Goal: Navigation & Orientation: Find specific page/section

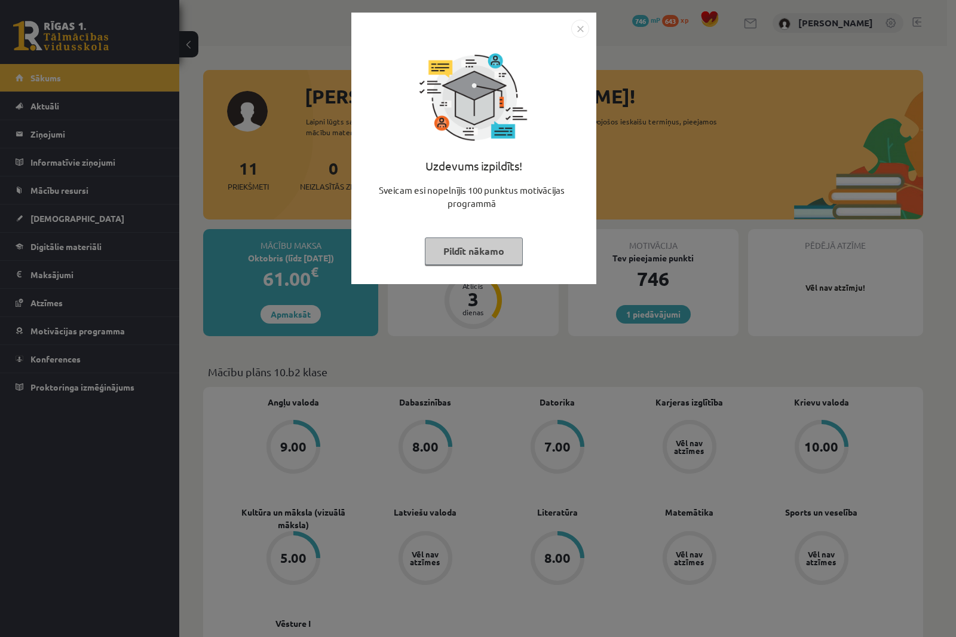
click at [581, 25] on img "Close" at bounding box center [580, 29] width 18 height 18
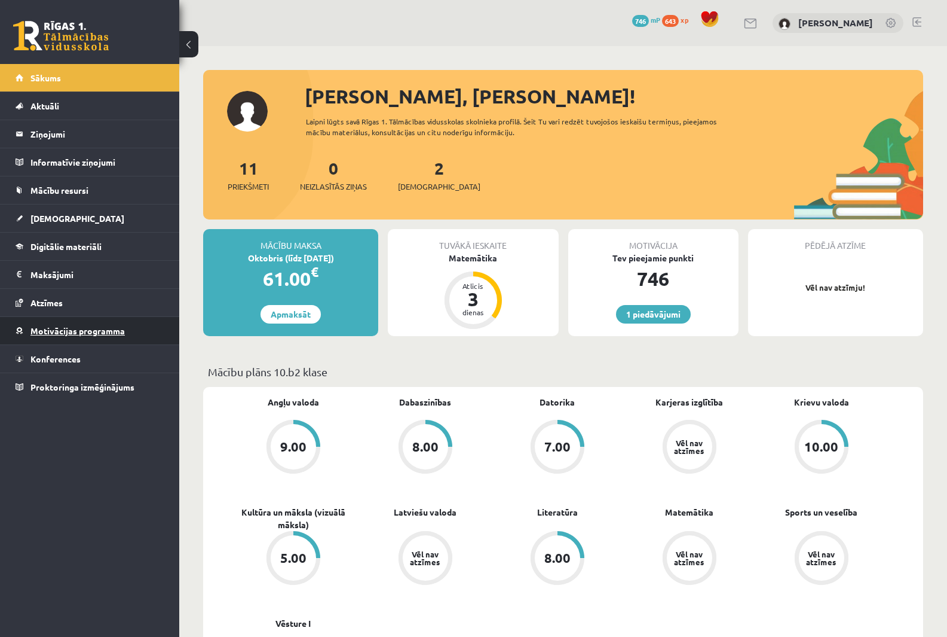
click at [51, 334] on span "Motivācijas programma" at bounding box center [77, 330] width 94 height 11
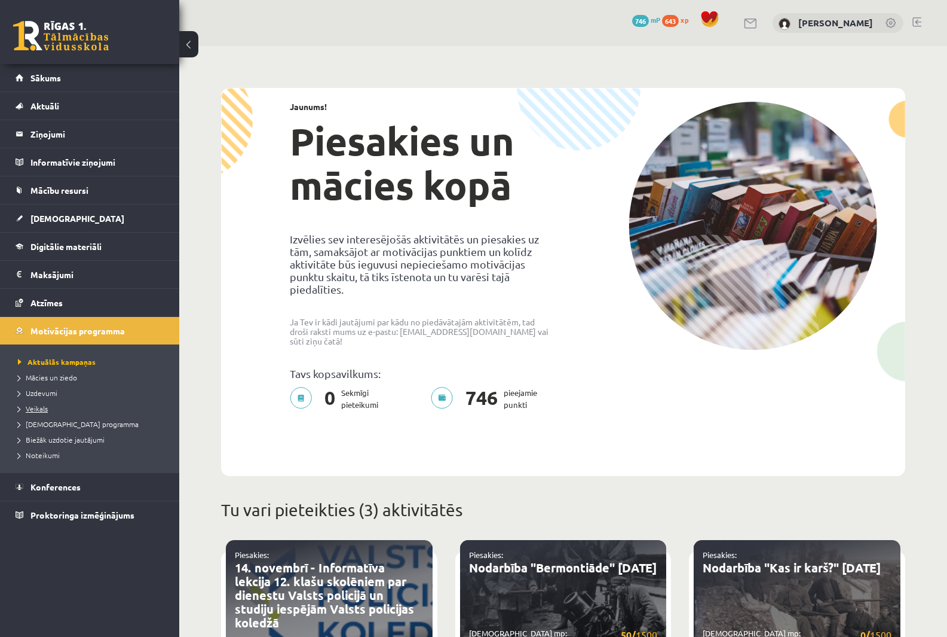
click at [41, 404] on span "Veikals" at bounding box center [33, 408] width 30 height 10
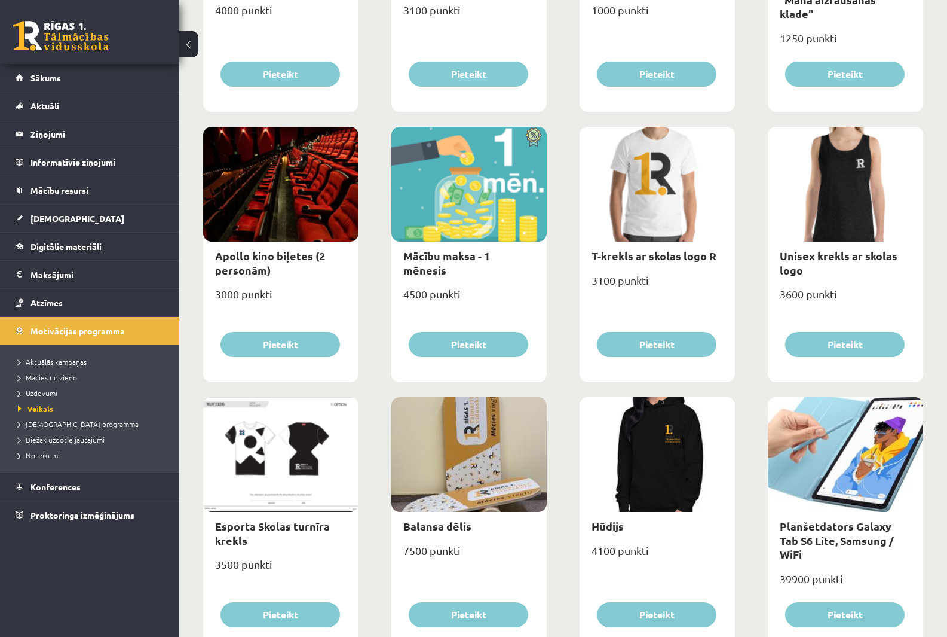
scroll to position [482, 0]
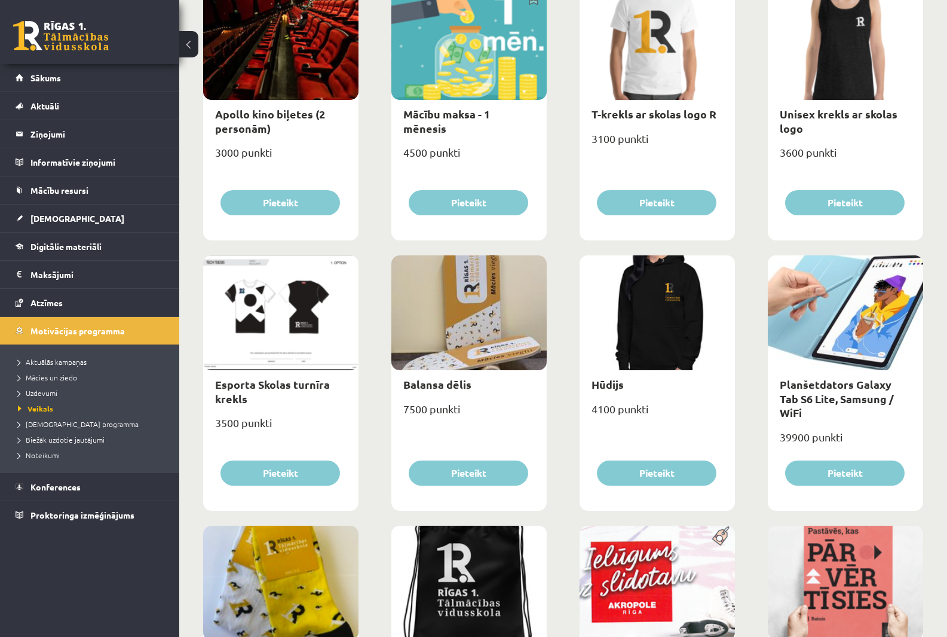
click at [235, 322] on div at bounding box center [280, 312] width 155 height 115
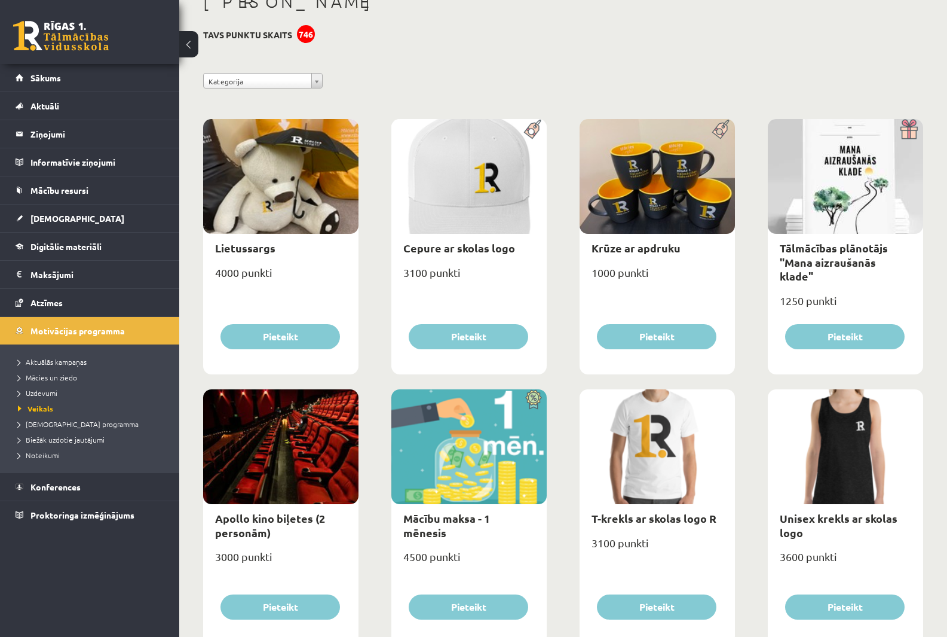
scroll to position [64, 0]
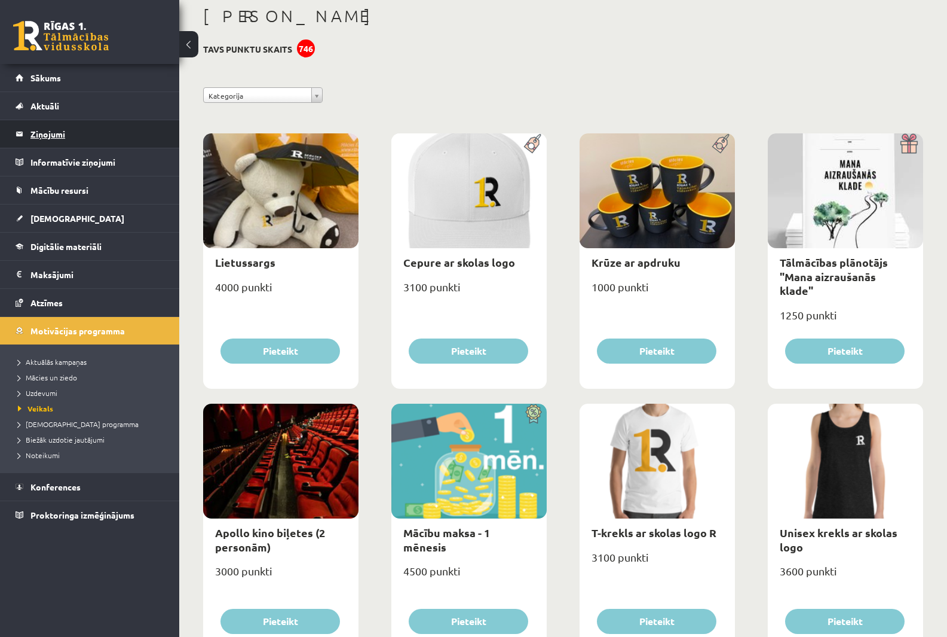
click at [130, 138] on legend "Ziņojumi 0" at bounding box center [97, 133] width 134 height 27
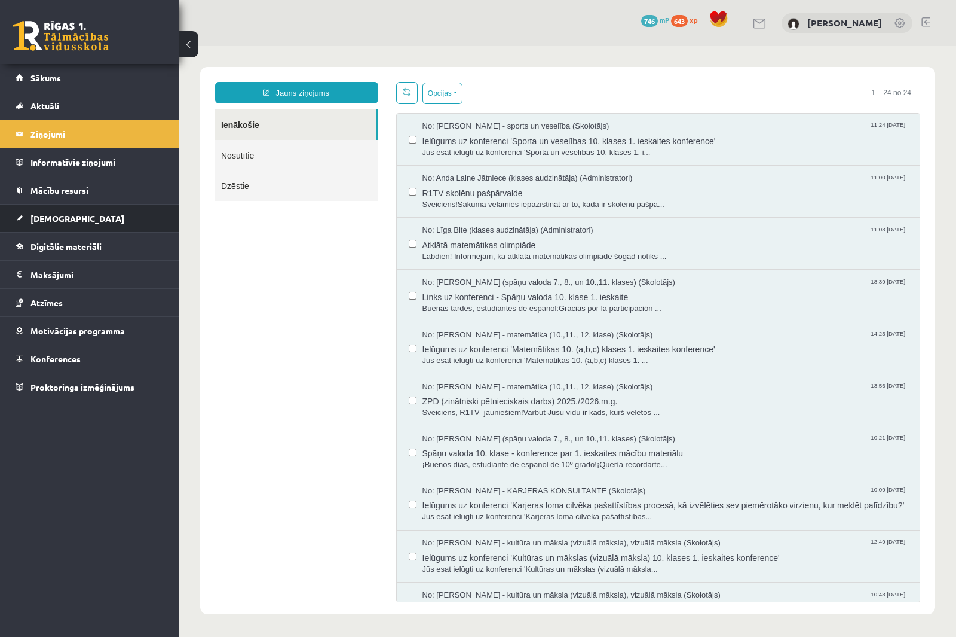
click at [50, 222] on span "[DEMOGRAPHIC_DATA]" at bounding box center [77, 218] width 94 height 11
